Goal: Task Accomplishment & Management: Use online tool/utility

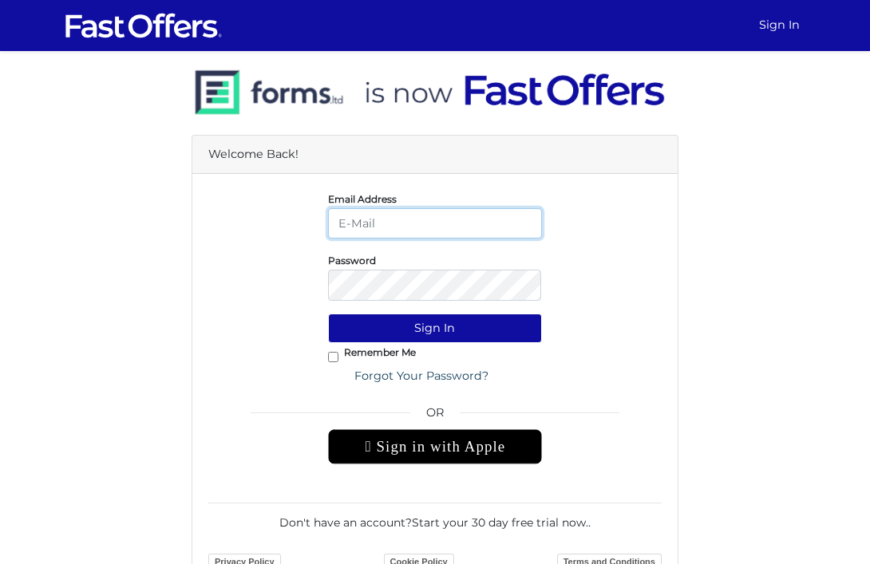
type input "[PERSON_NAME][EMAIL_ADDRESS][DOMAIN_NAME]"
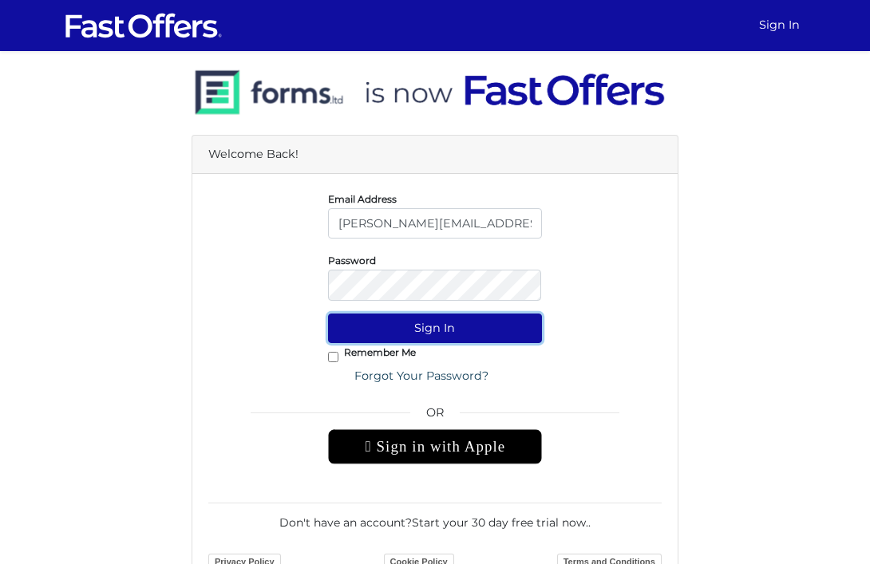
click at [443, 330] on button "Sign In" at bounding box center [435, 329] width 215 height 30
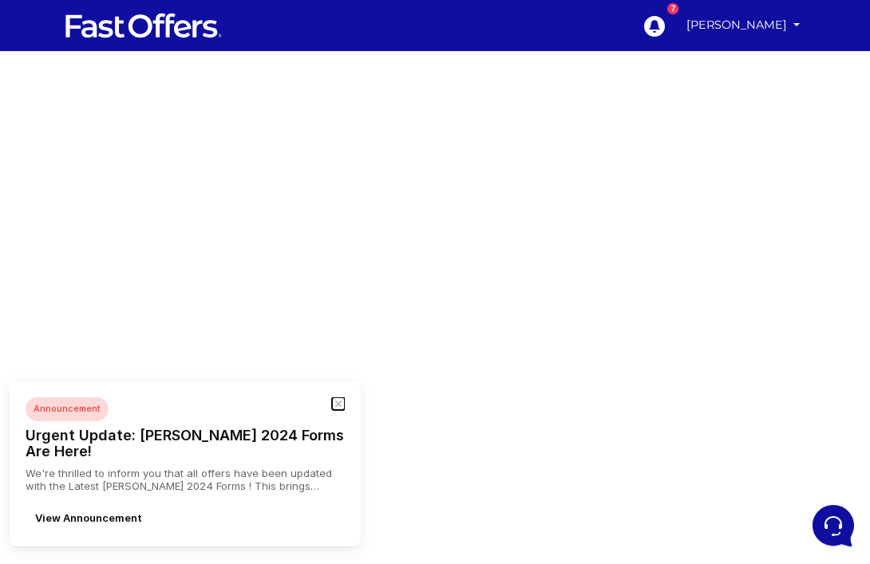
click at [337, 406] on icon "button" at bounding box center [338, 403] width 5 height 5
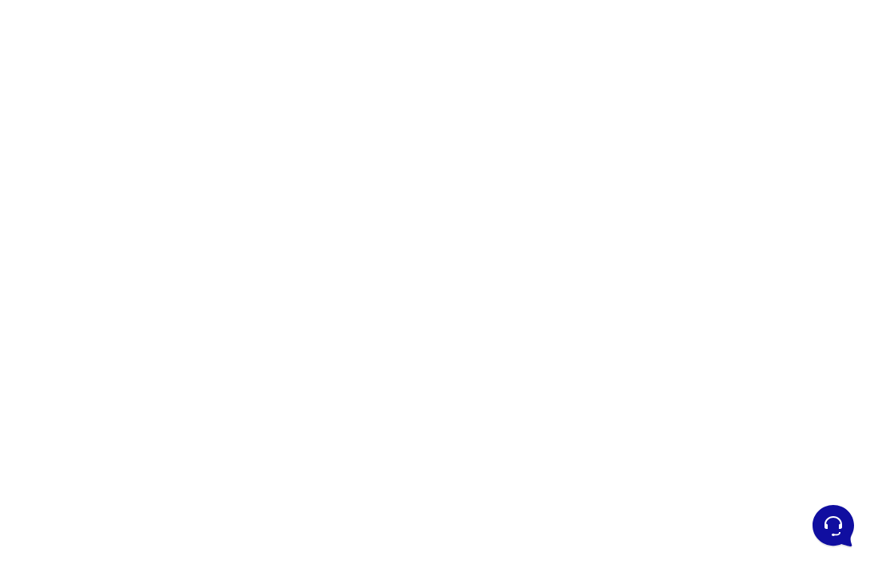
scroll to position [77, 0]
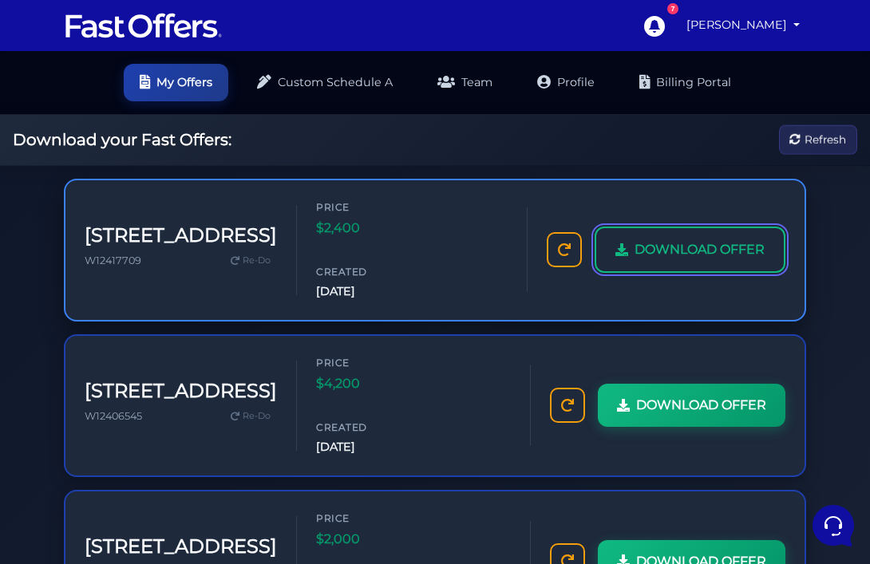
click at [678, 260] on span "DOWNLOAD OFFER" at bounding box center [699, 249] width 130 height 21
